Goal: Transaction & Acquisition: Purchase product/service

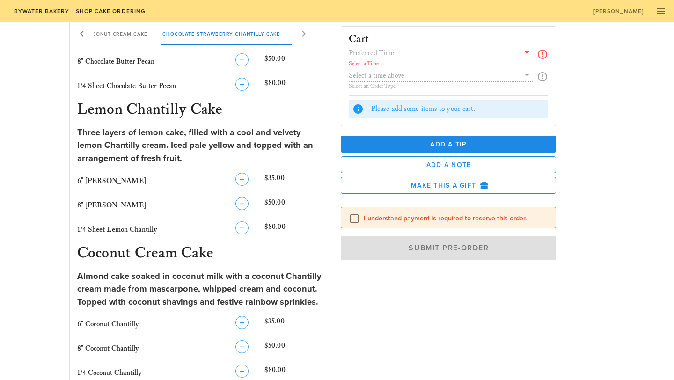
scroll to position [608, 0]
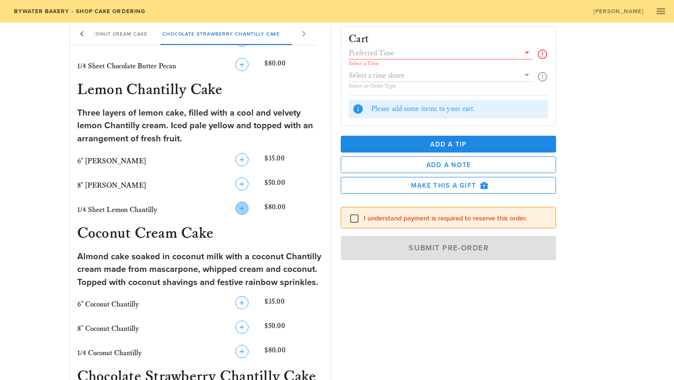
click at [245, 211] on icon "button" at bounding box center [241, 208] width 11 height 11
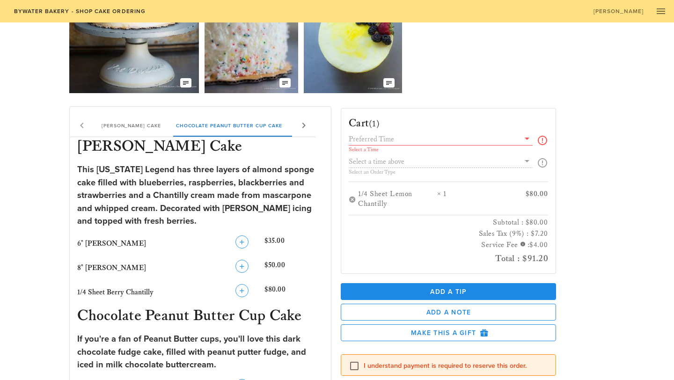
scroll to position [95, 0]
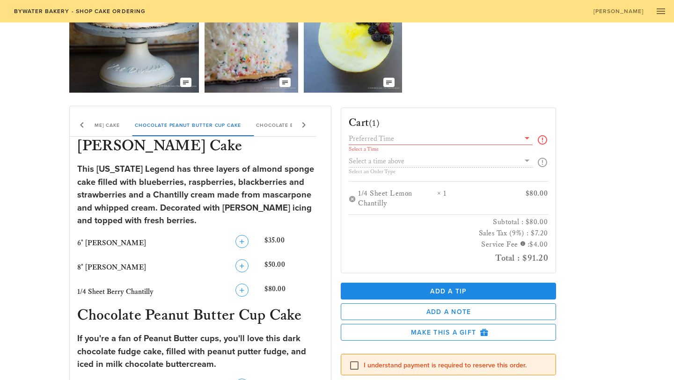
click at [533, 138] on div "Select a Time" at bounding box center [448, 143] width 199 height 21
click at [526, 163] on div "Select a Time Select an Order Type" at bounding box center [448, 157] width 199 height 49
click at [524, 141] on icon at bounding box center [527, 138] width 11 height 11
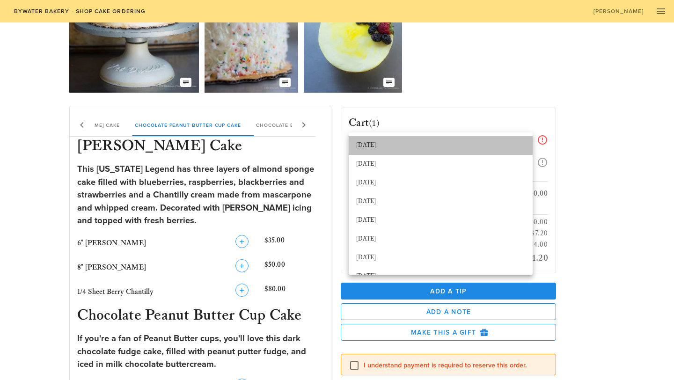
click at [513, 149] on div "[DATE]" at bounding box center [440, 145] width 169 height 7
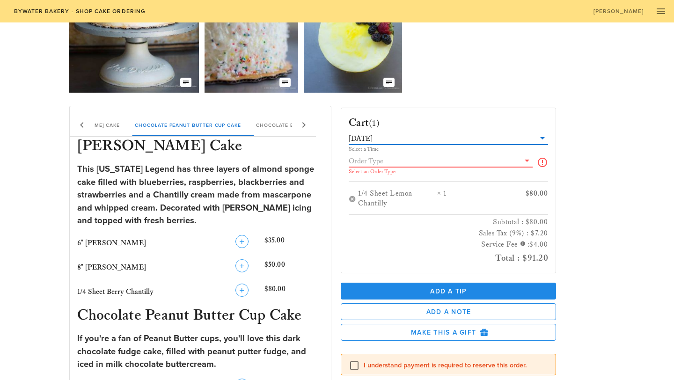
click at [504, 166] on input "text" at bounding box center [434, 161] width 171 height 12
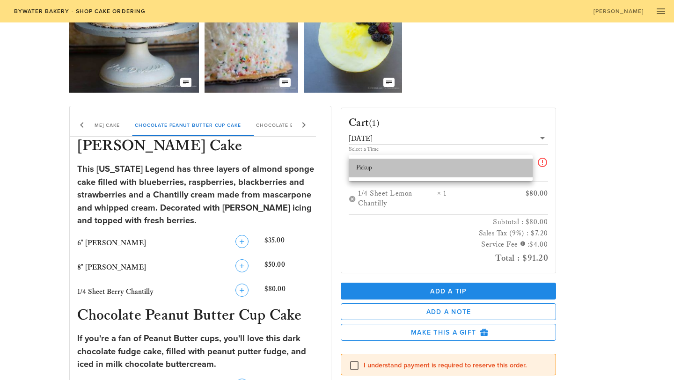
click at [509, 169] on div "Pickup" at bounding box center [440, 167] width 169 height 7
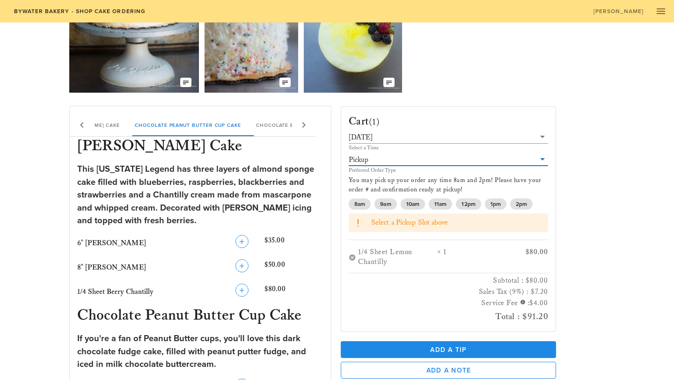
scroll to position [23, 0]
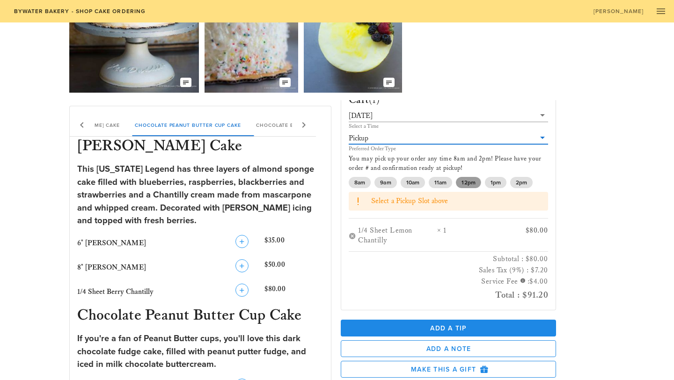
click at [473, 184] on span "12pm" at bounding box center [469, 182] width 14 height 11
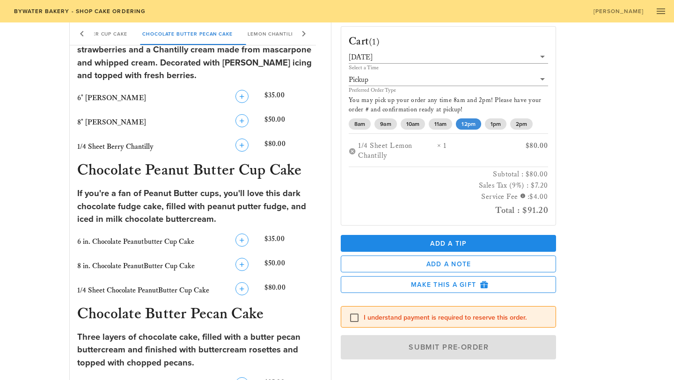
scroll to position [241, 0]
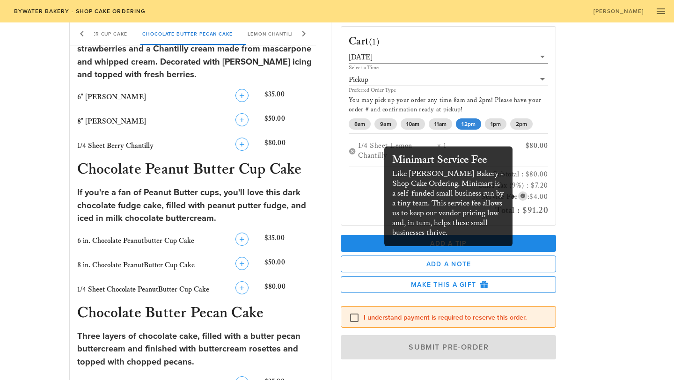
click at [519, 196] on icon "button" at bounding box center [523, 196] width 8 height 8
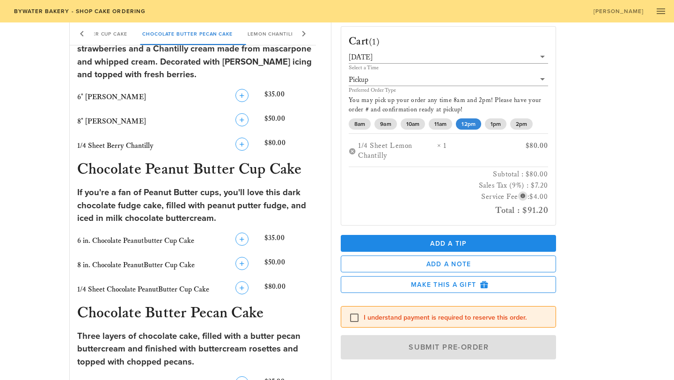
click at [519, 196] on icon "button" at bounding box center [523, 196] width 8 height 8
click at [520, 200] on button "button" at bounding box center [522, 196] width 9 height 9
click at [600, 188] on div "Cart (1) [DATE] Select a Time Pickup Preferred Order Type You may pick up your …" at bounding box center [471, 195] width 272 height 352
click at [521, 195] on icon "button" at bounding box center [523, 196] width 8 height 8
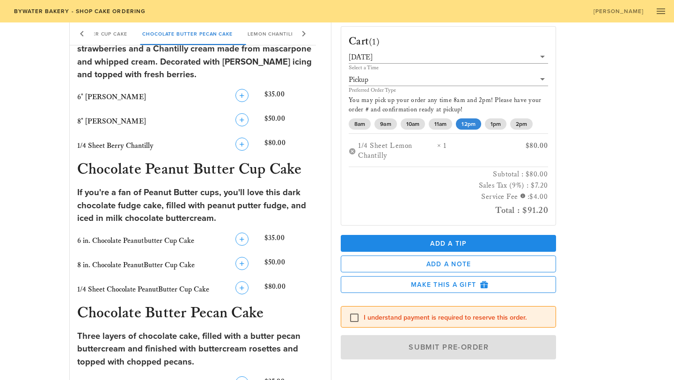
click at [653, 178] on div "Place a New Order Our Delicious Chocolate Strawberry Chantilly Cake The Coconut…" at bounding box center [337, 348] width 674 height 1132
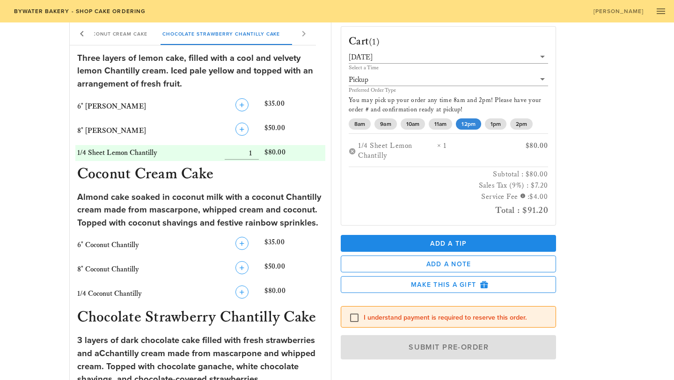
scroll to position [663, 0]
click at [485, 321] on label "I understand payment is required to reserve this order." at bounding box center [456, 317] width 184 height 9
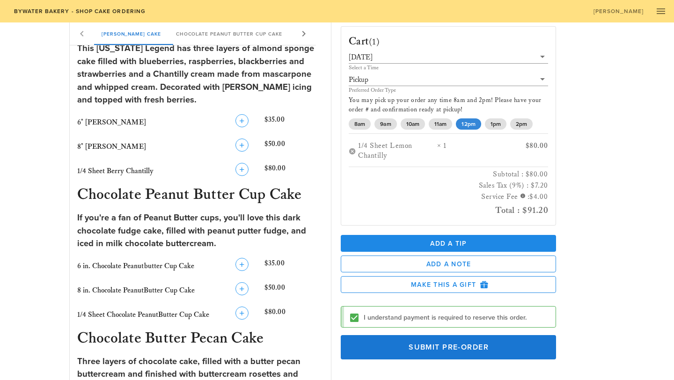
scroll to position [192, 0]
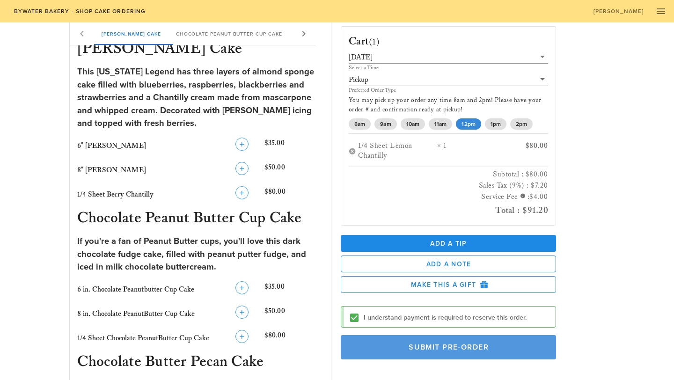
click at [522, 343] on span "Submit Pre-Order" at bounding box center [449, 347] width 194 height 9
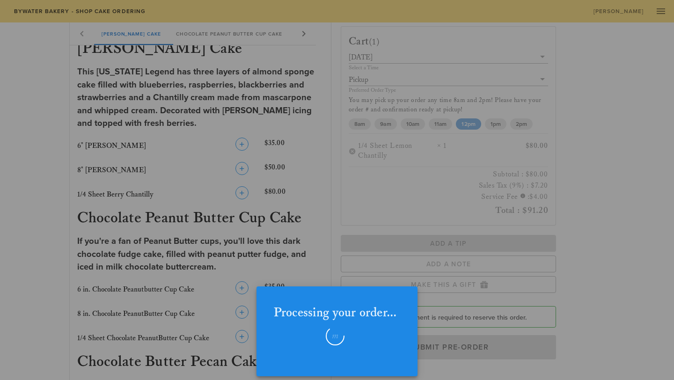
checkbox input "false"
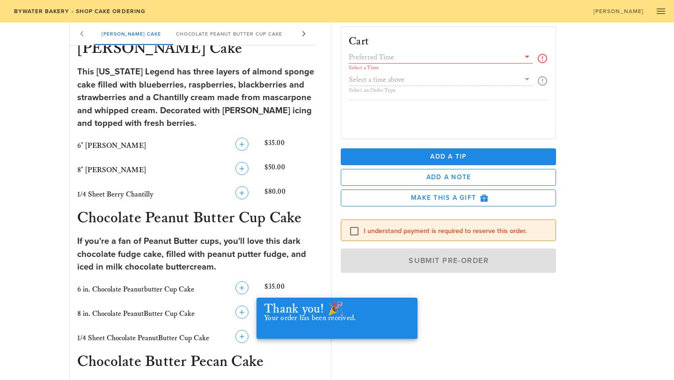
scroll to position [0, 0]
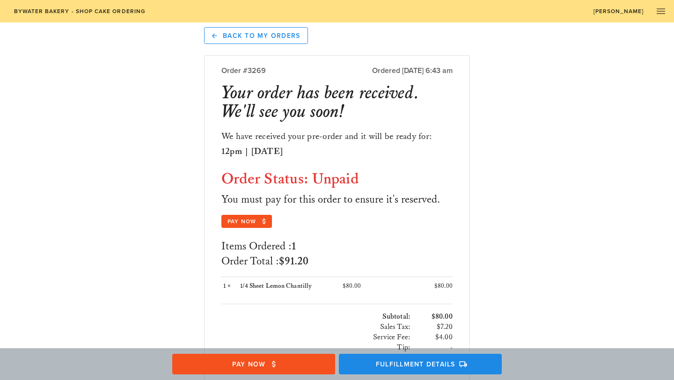
scroll to position [5, 0]
click at [246, 220] on span "Pay Now" at bounding box center [246, 221] width 39 height 8
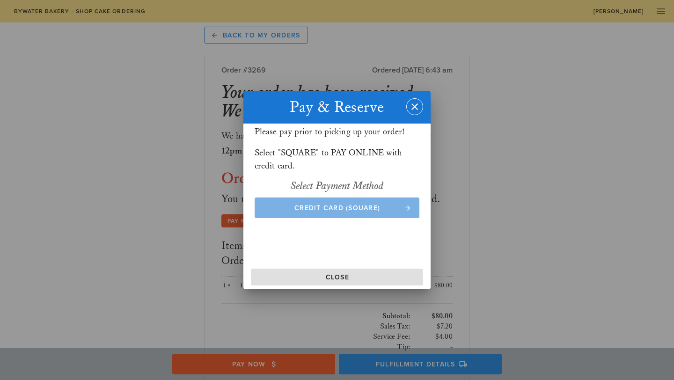
click at [381, 206] on span "Credit Card (Square)" at bounding box center [337, 208] width 147 height 8
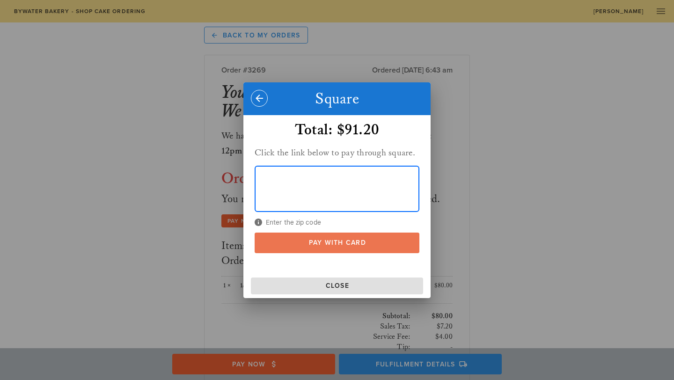
click at [303, 247] on button "Pay With Card" at bounding box center [337, 243] width 165 height 21
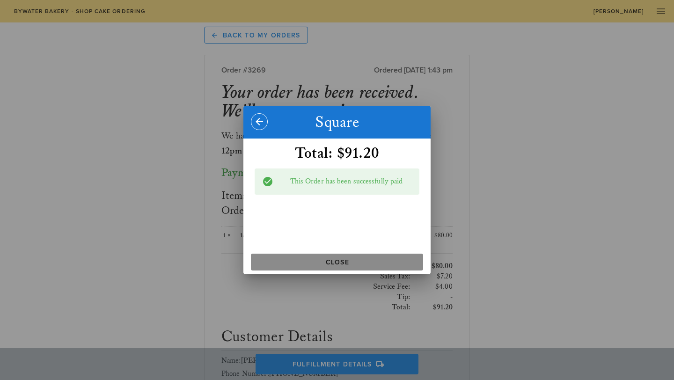
click at [398, 261] on span "Close" at bounding box center [337, 262] width 165 height 8
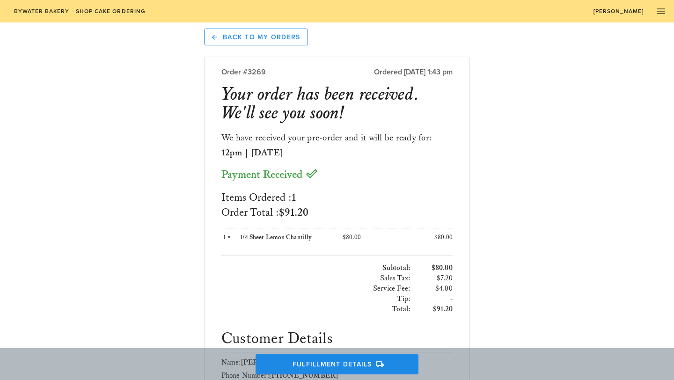
scroll to position [0, 0]
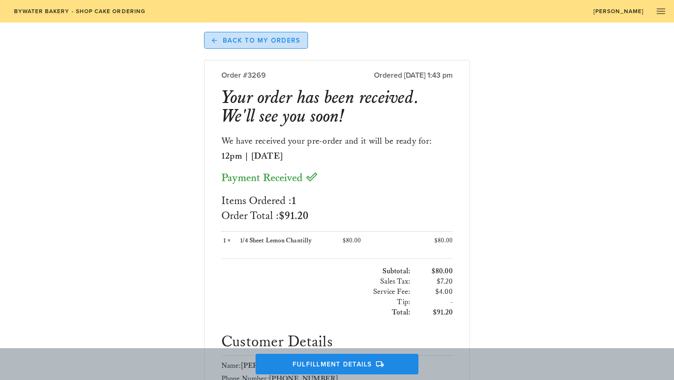
click at [273, 39] on span "Back to My Orders" at bounding box center [256, 40] width 89 height 8
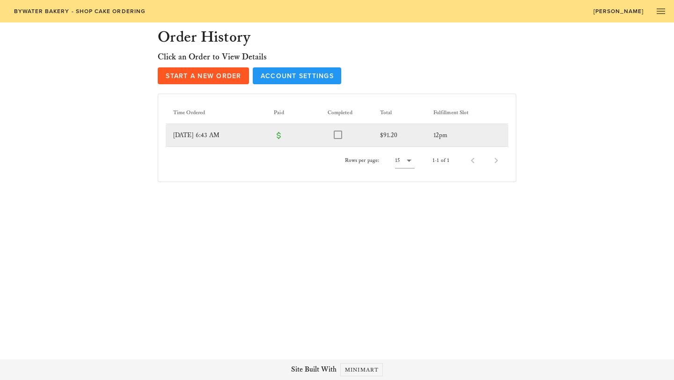
click at [451, 136] on td "12pm" at bounding box center [467, 135] width 82 height 22
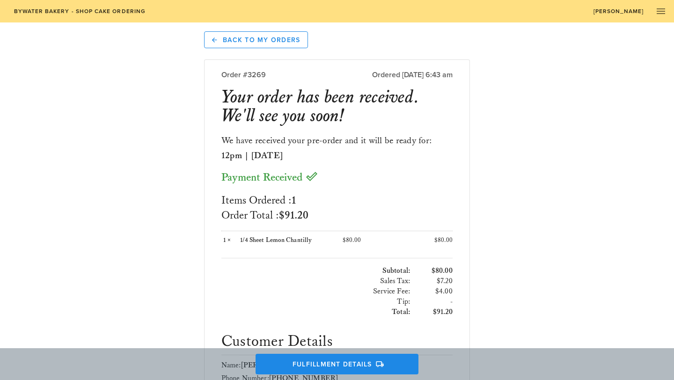
scroll to position [2, 0]
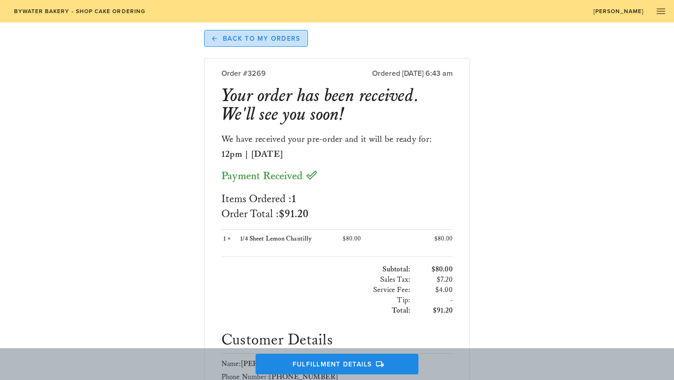
click at [281, 35] on span "Back to My Orders" at bounding box center [256, 38] width 89 height 8
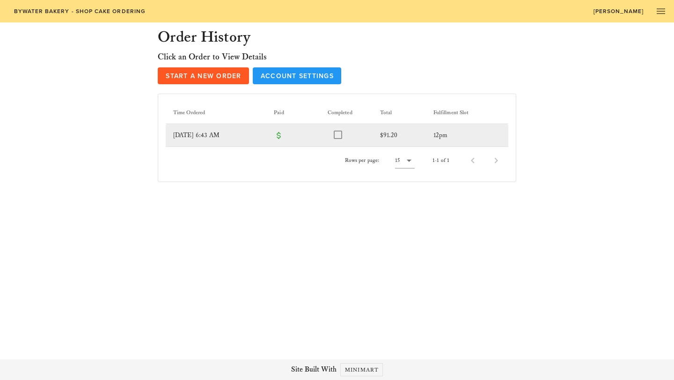
click at [478, 136] on td "12pm" at bounding box center [467, 135] width 82 height 22
